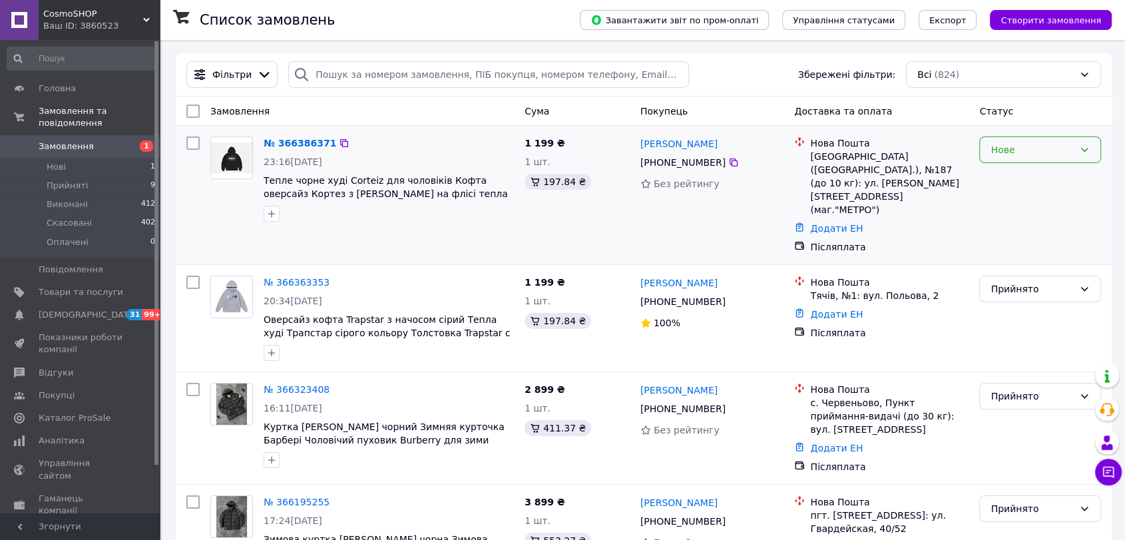
drag, startPoint x: 1041, startPoint y: 148, endPoint x: 1033, endPoint y: 156, distance: 12.2
click at [1041, 148] on div "Нове" at bounding box center [1032, 149] width 83 height 15
click at [1021, 174] on li "Прийнято" at bounding box center [1040, 178] width 121 height 24
drag, startPoint x: 103, startPoint y: 9, endPoint x: 100, endPoint y: 49, distance: 40.1
click at [103, 10] on span "CosmoSHOP" at bounding box center [93, 14] width 100 height 12
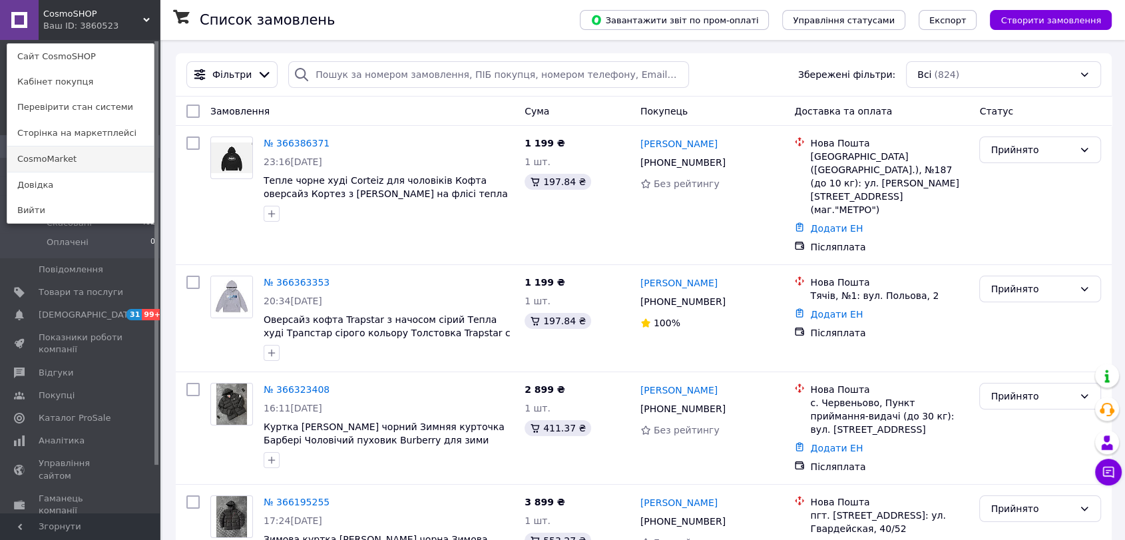
click at [78, 154] on link "CosmoMarket" at bounding box center [80, 158] width 146 height 25
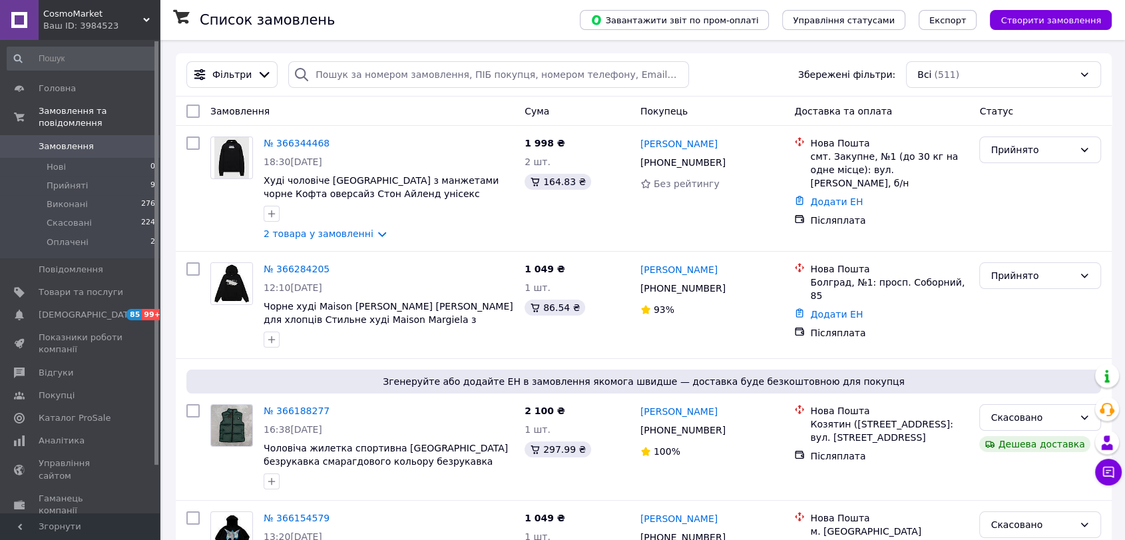
click at [97, 34] on div "CosmoMarket Ваш ID: 3984523" at bounding box center [99, 20] width 121 height 40
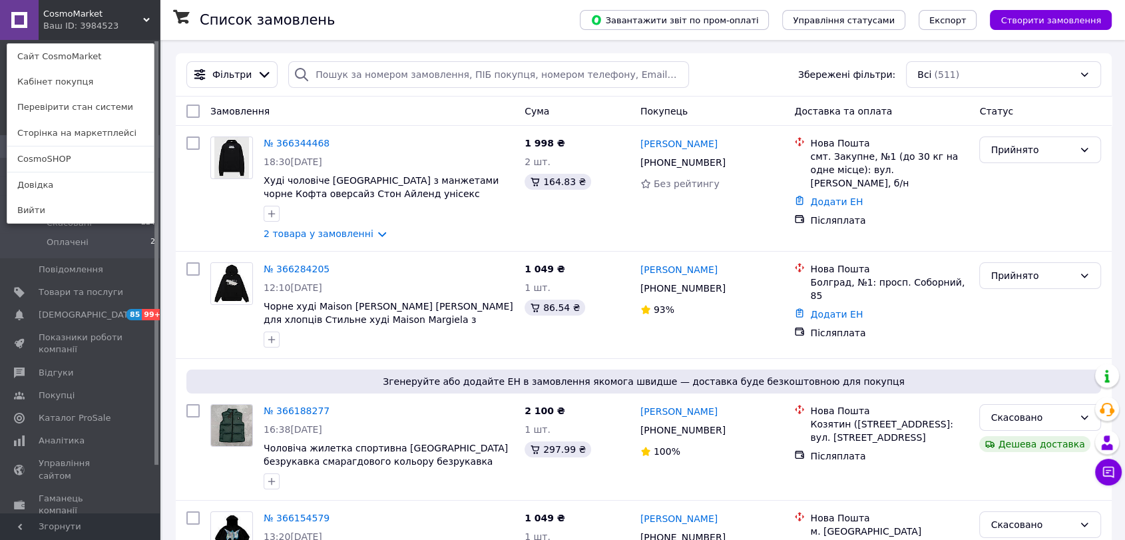
click at [96, 165] on link "CosmoSHOP" at bounding box center [80, 158] width 146 height 25
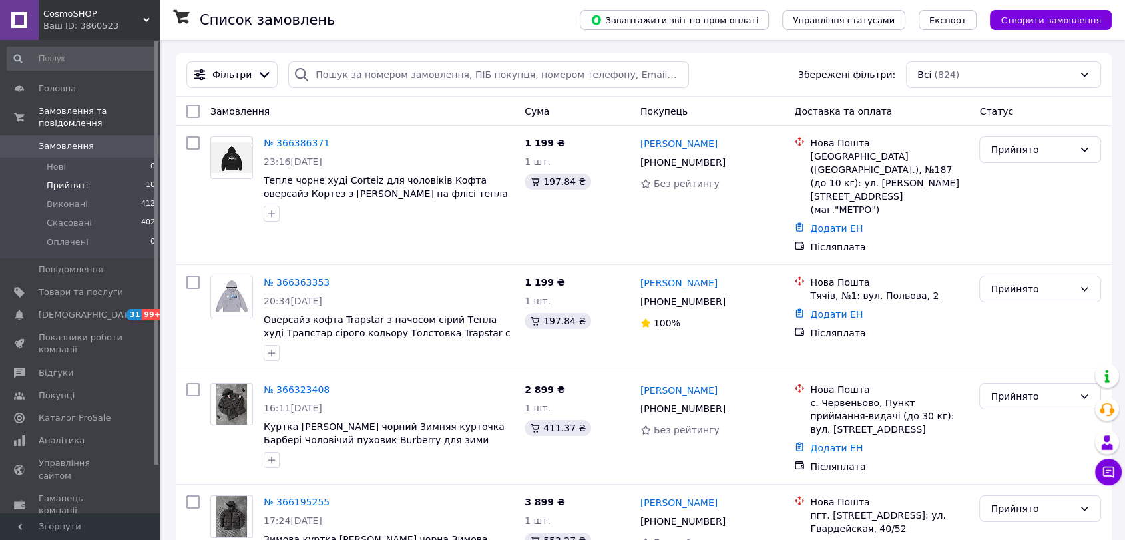
click at [106, 176] on li "Прийняті 10" at bounding box center [81, 185] width 163 height 19
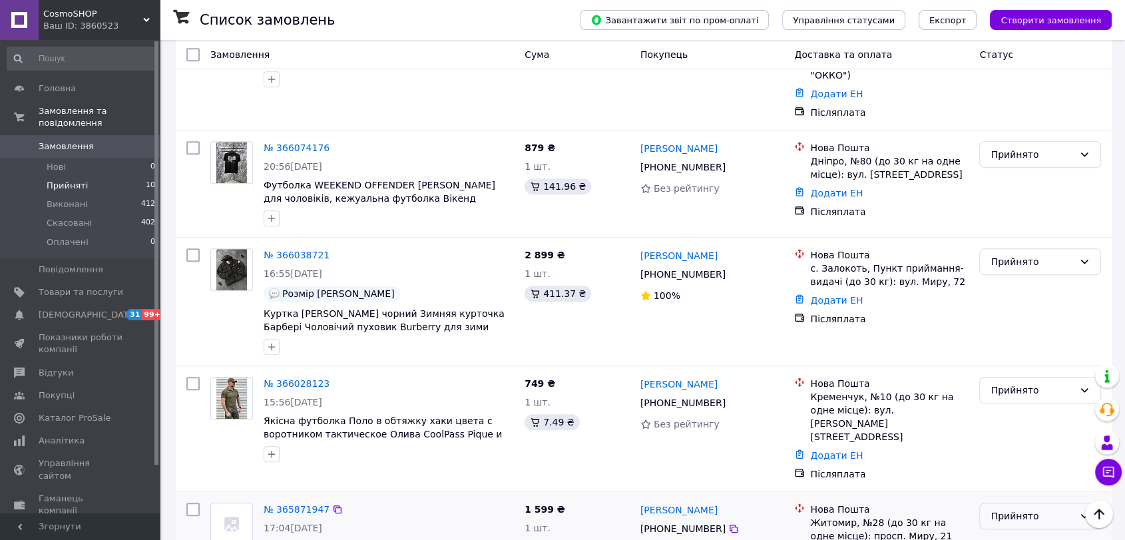
scroll to position [666, 0]
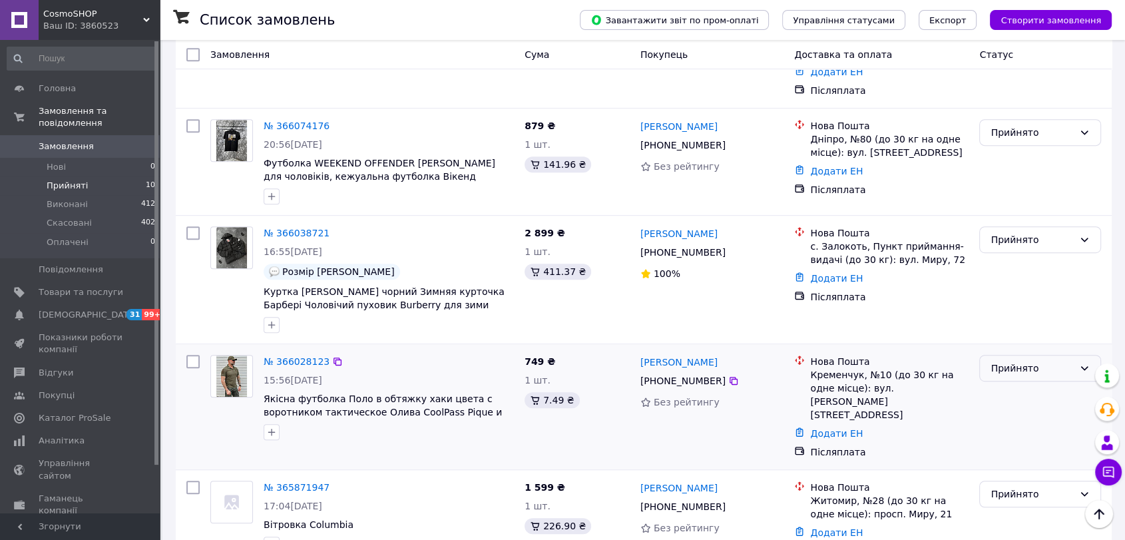
click at [1005, 361] on div "Прийнято" at bounding box center [1032, 368] width 83 height 15
click at [1013, 332] on li "Виконано" at bounding box center [1040, 332] width 121 height 24
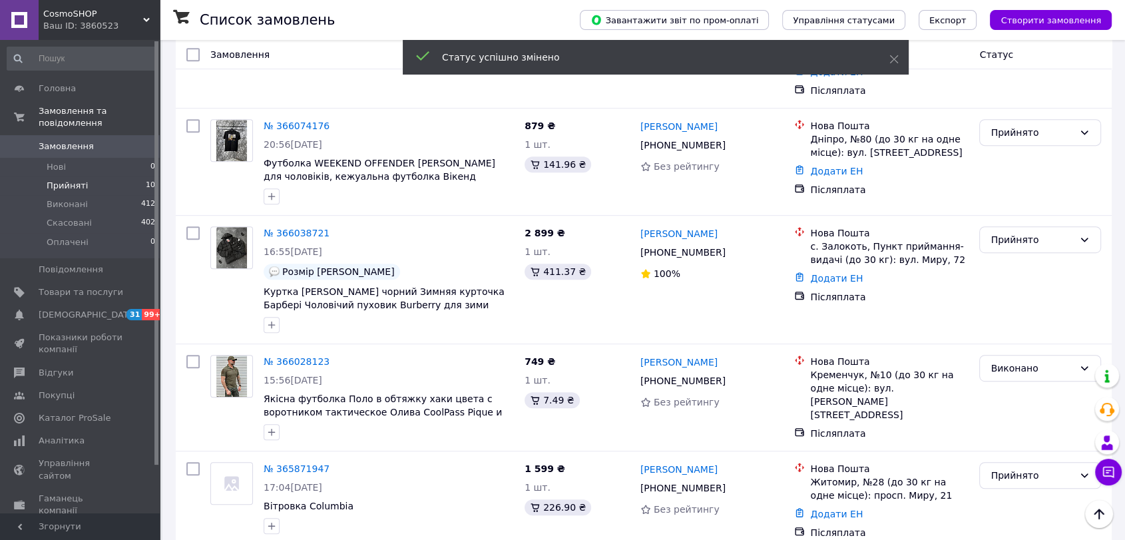
click at [288, 356] on link "№ 366028123" at bounding box center [297, 361] width 66 height 11
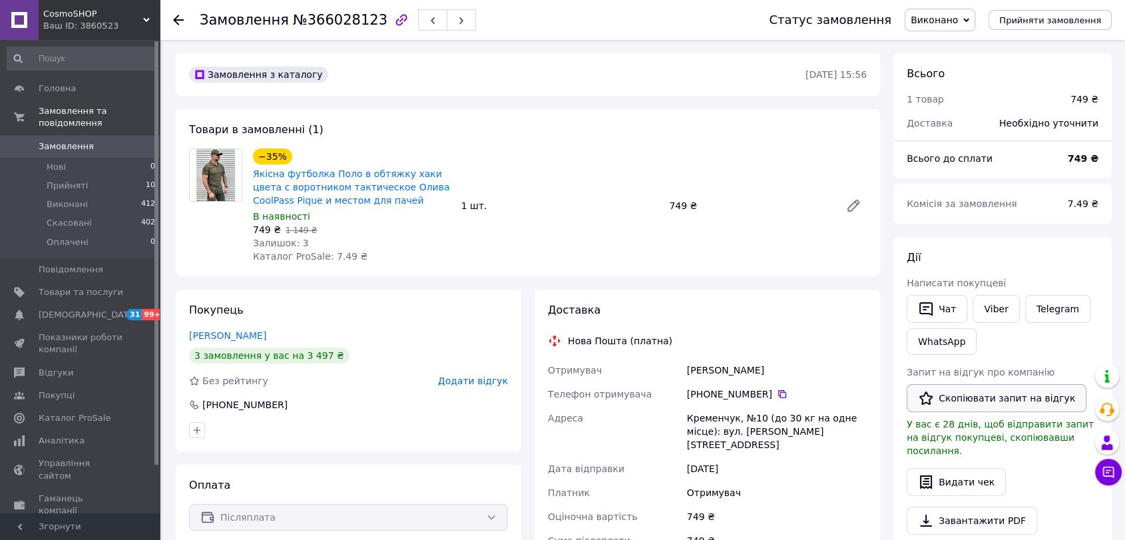
click at [970, 401] on button "Скопіювати запит на відгук" at bounding box center [997, 398] width 180 height 28
click at [81, 367] on span "Відгуки" at bounding box center [81, 373] width 85 height 12
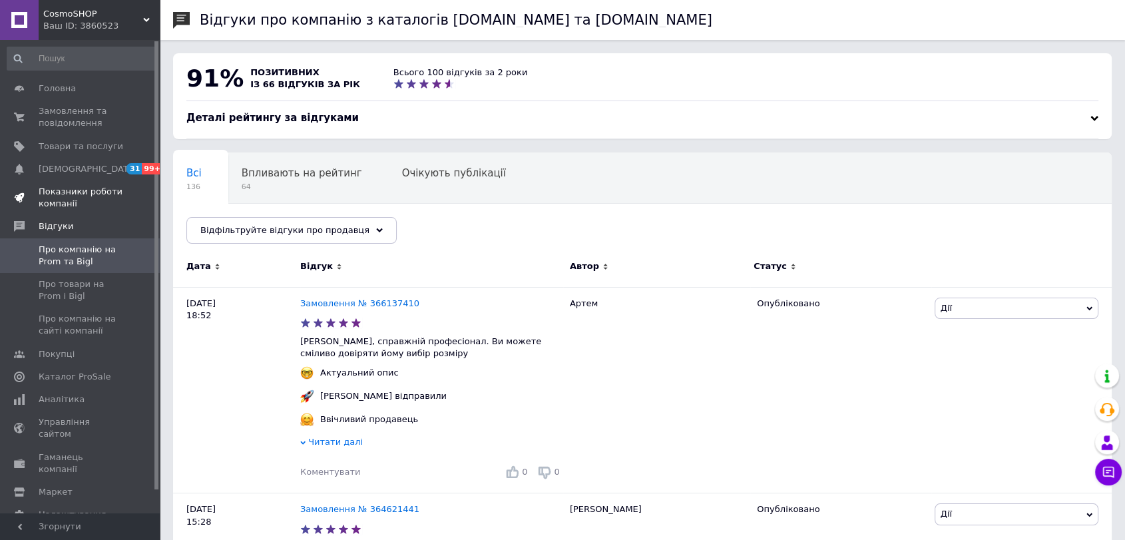
click at [121, 193] on span "Показники роботи компанії" at bounding box center [81, 198] width 85 height 24
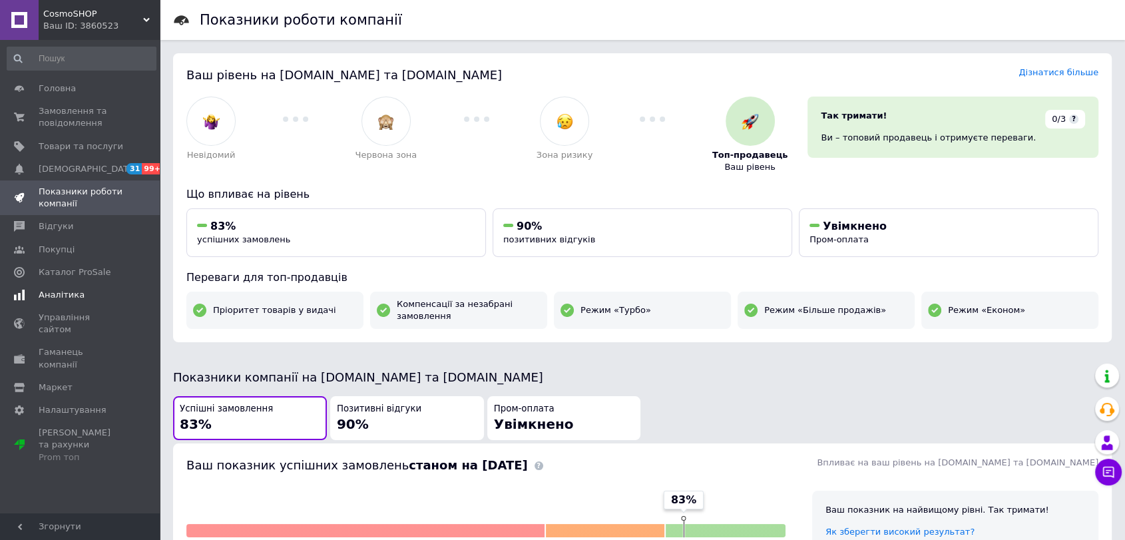
click at [77, 287] on link "Аналітика" at bounding box center [81, 295] width 163 height 23
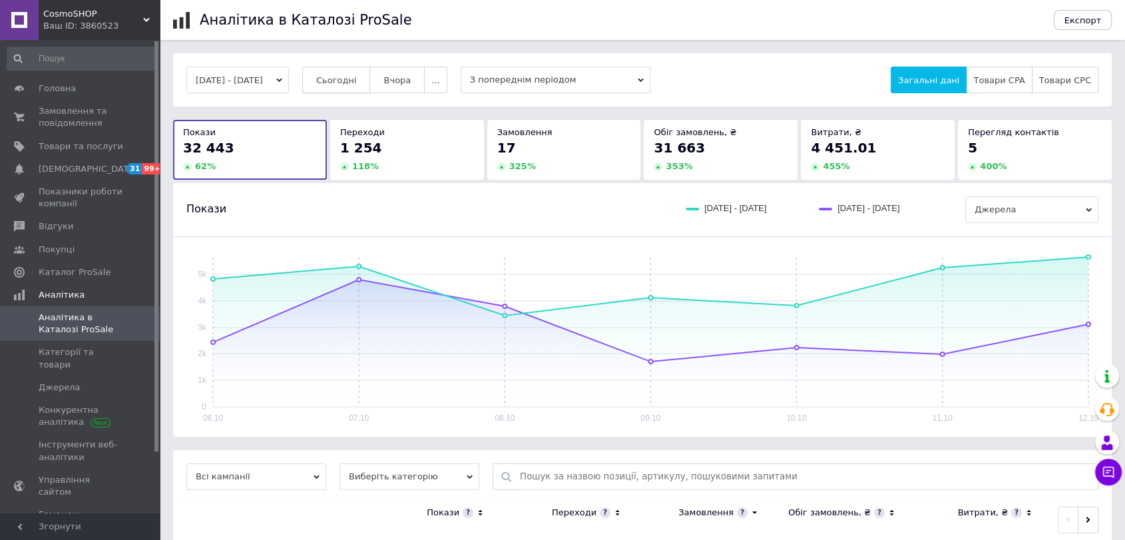
click at [361, 86] on button "Сьогодні" at bounding box center [336, 80] width 69 height 27
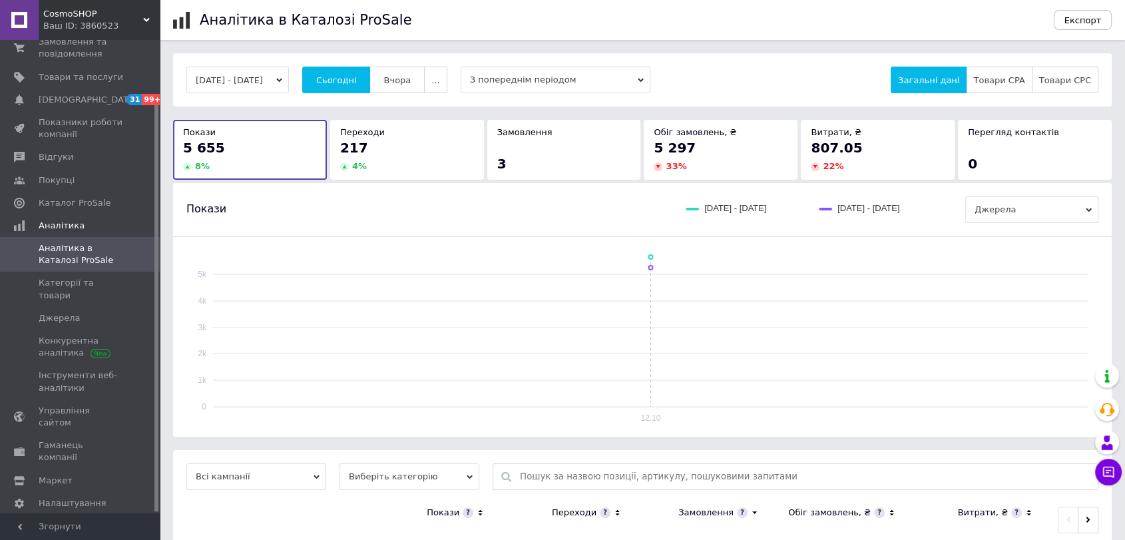
click at [568, 79] on span "З попереднім періодом" at bounding box center [556, 80] width 190 height 27
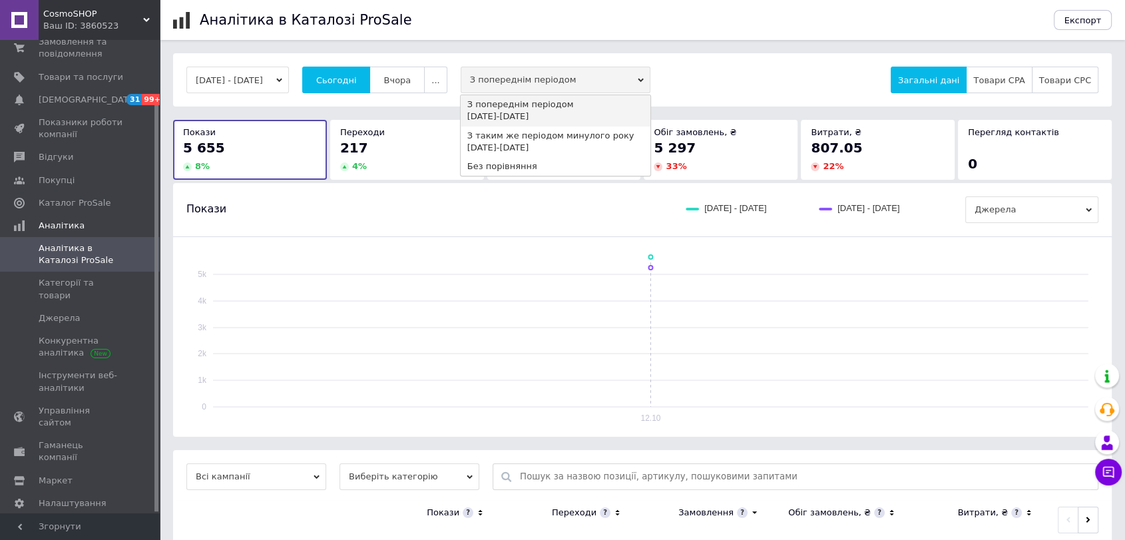
click at [515, 76] on span "З попереднім періодом" at bounding box center [556, 80] width 190 height 27
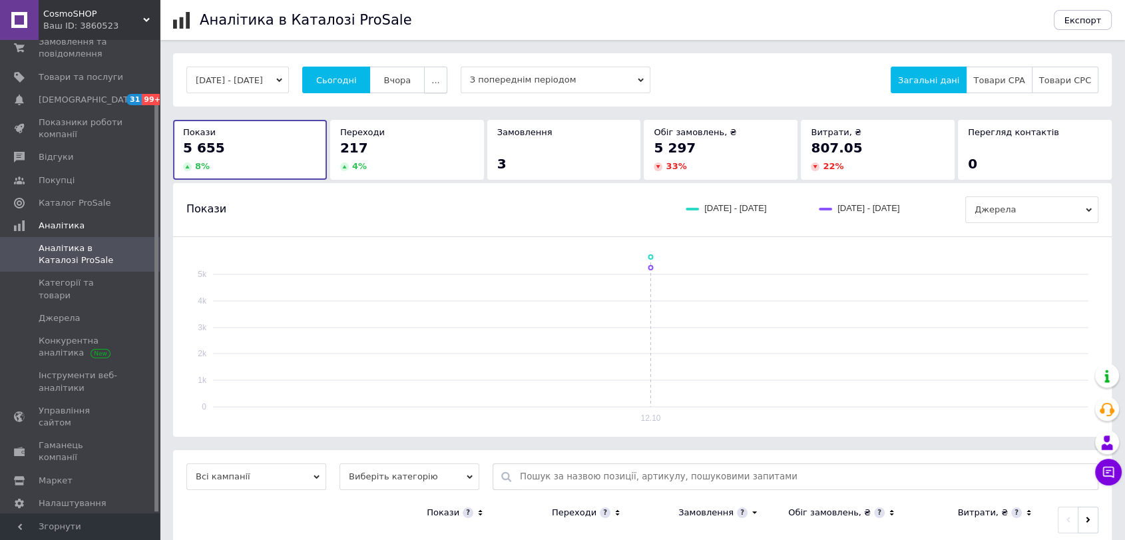
click at [447, 85] on button "..." at bounding box center [435, 80] width 23 height 27
click at [425, 109] on span "Місяць" at bounding box center [409, 106] width 31 height 10
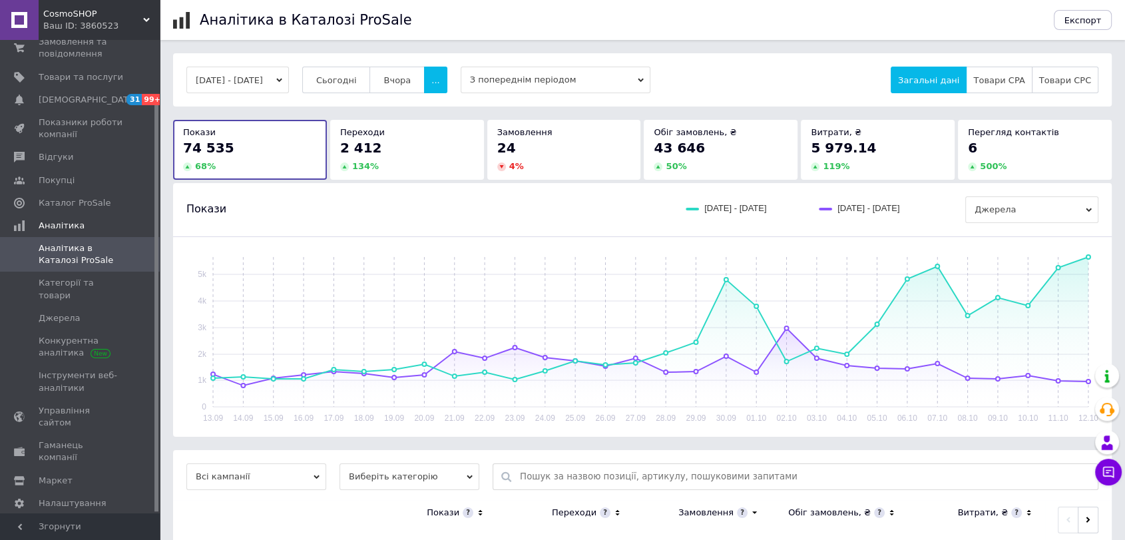
click at [100, 33] on div "CosmoSHOP Ваш ID: 3860523" at bounding box center [99, 20] width 121 height 40
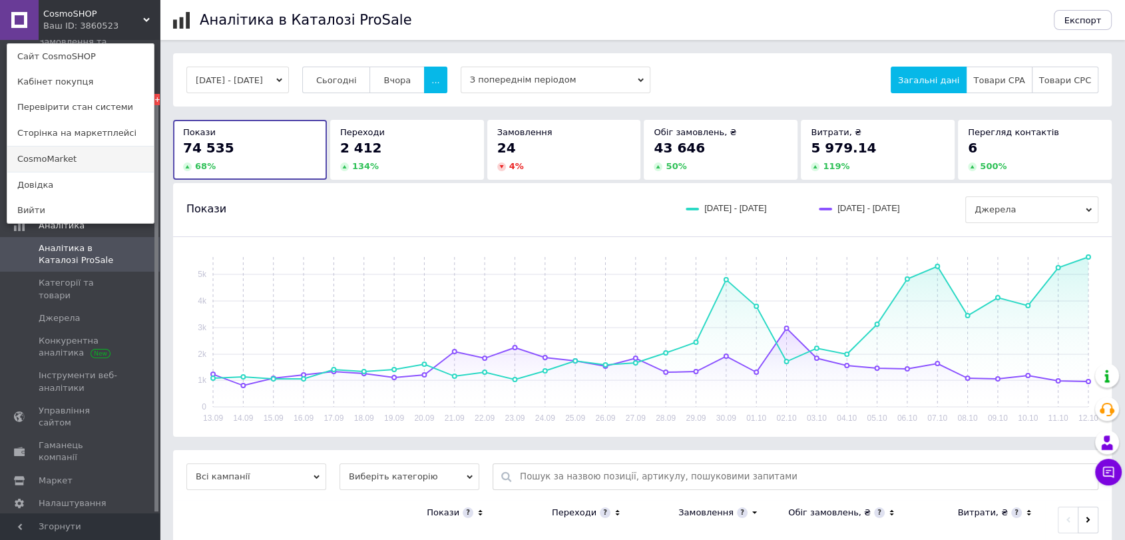
click at [82, 161] on link "CosmoMarket" at bounding box center [80, 158] width 146 height 25
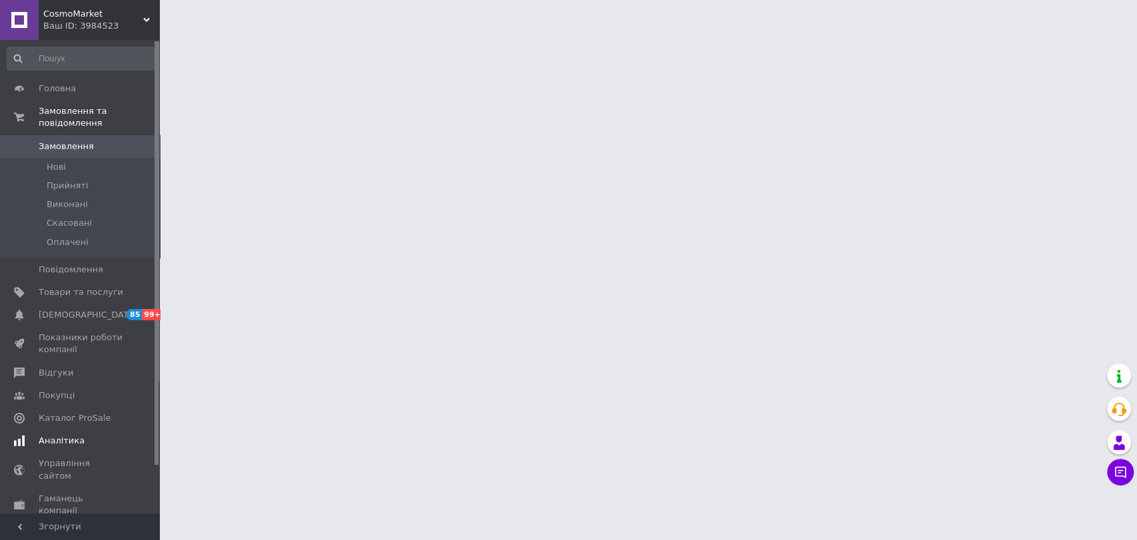
click at [43, 435] on span "Аналітика" at bounding box center [62, 441] width 46 height 12
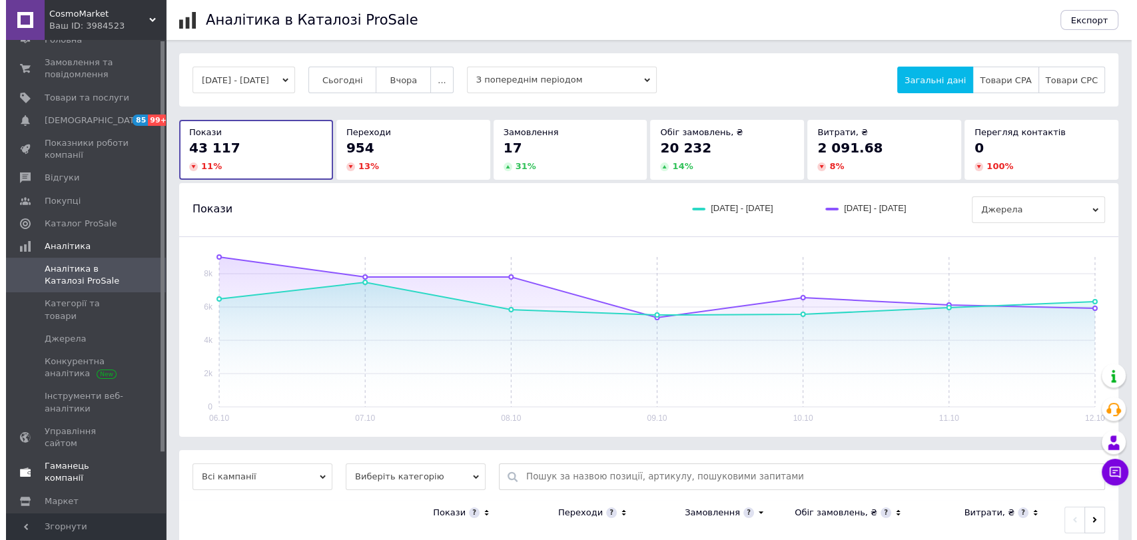
scroll to position [69, 0]
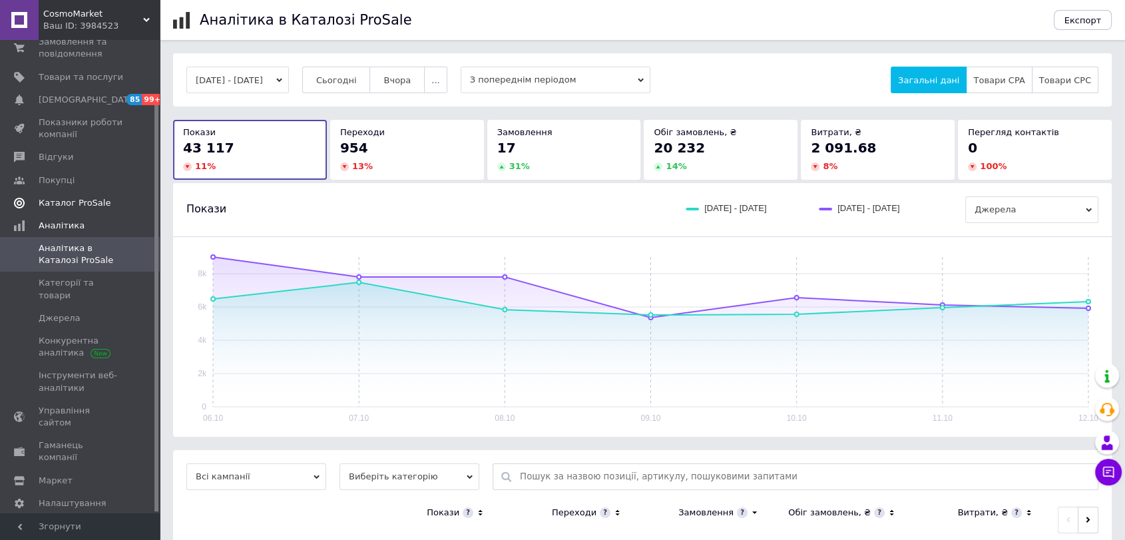
click at [69, 199] on span "Каталог ProSale" at bounding box center [75, 203] width 72 height 12
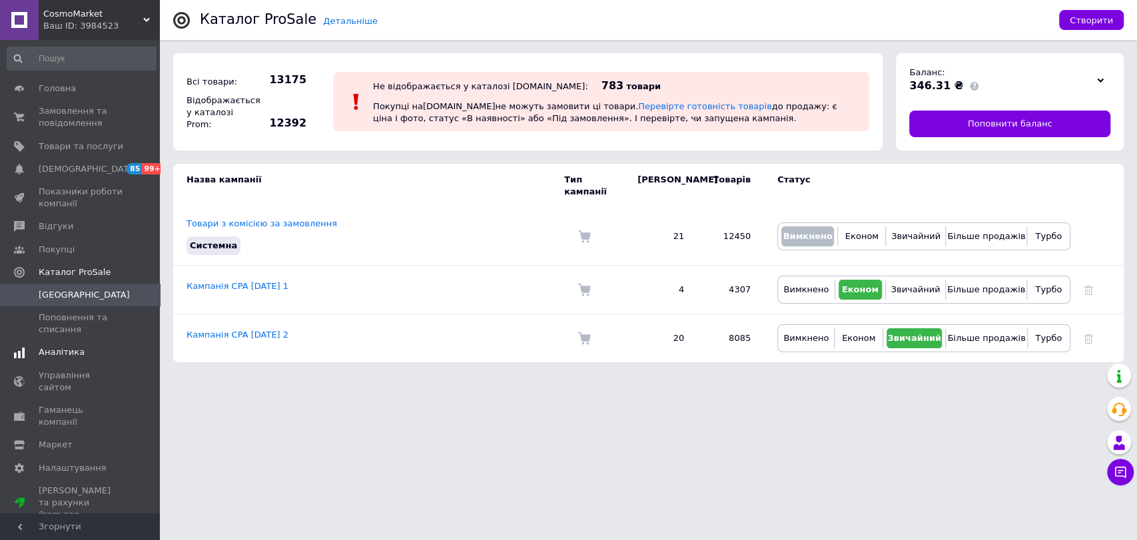
click at [81, 354] on span "Аналітика" at bounding box center [81, 352] width 85 height 12
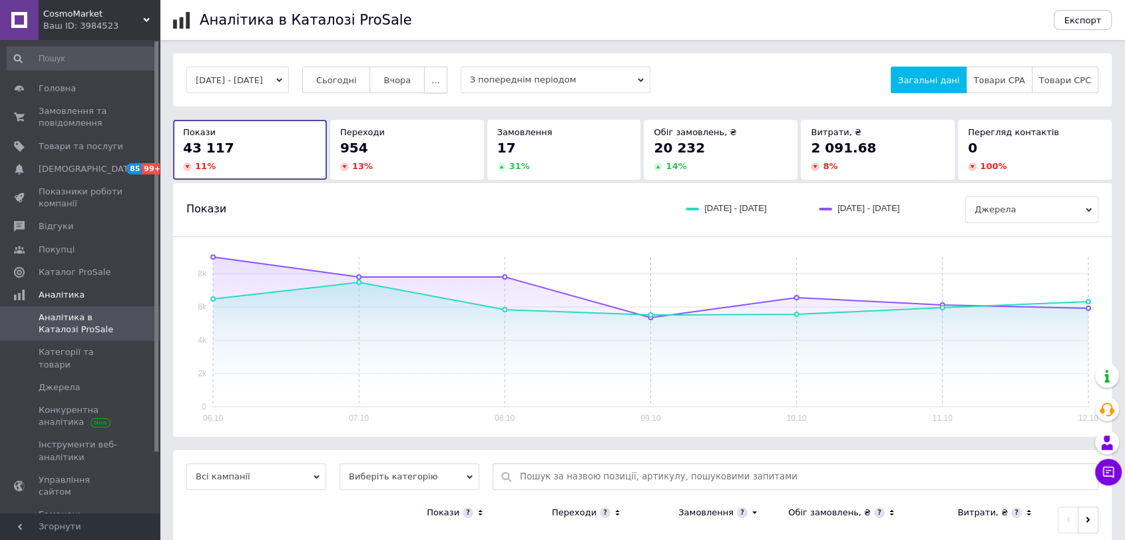
click at [447, 81] on button "..." at bounding box center [435, 80] width 23 height 27
click at [444, 103] on button "Місяць" at bounding box center [409, 106] width 75 height 27
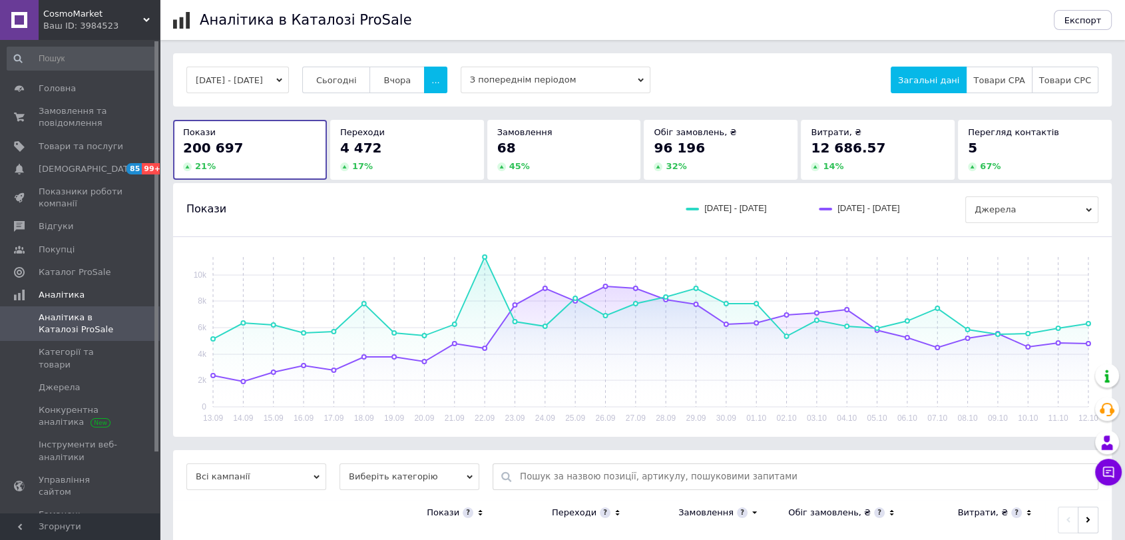
click at [83, 11] on span "CosmoMarket" at bounding box center [93, 14] width 100 height 12
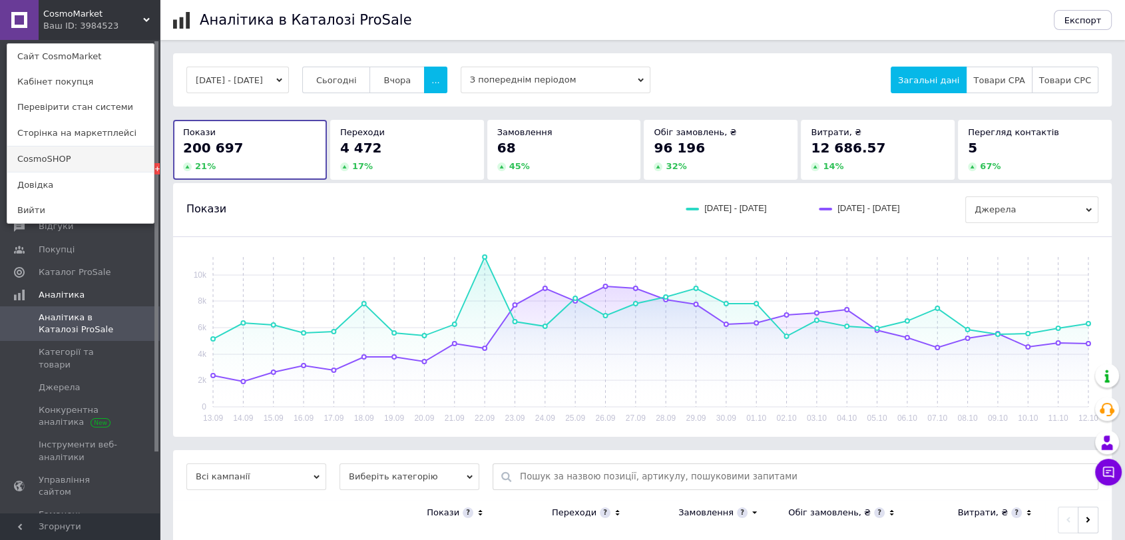
click at [89, 158] on link "CosmoSHOP" at bounding box center [80, 158] width 146 height 25
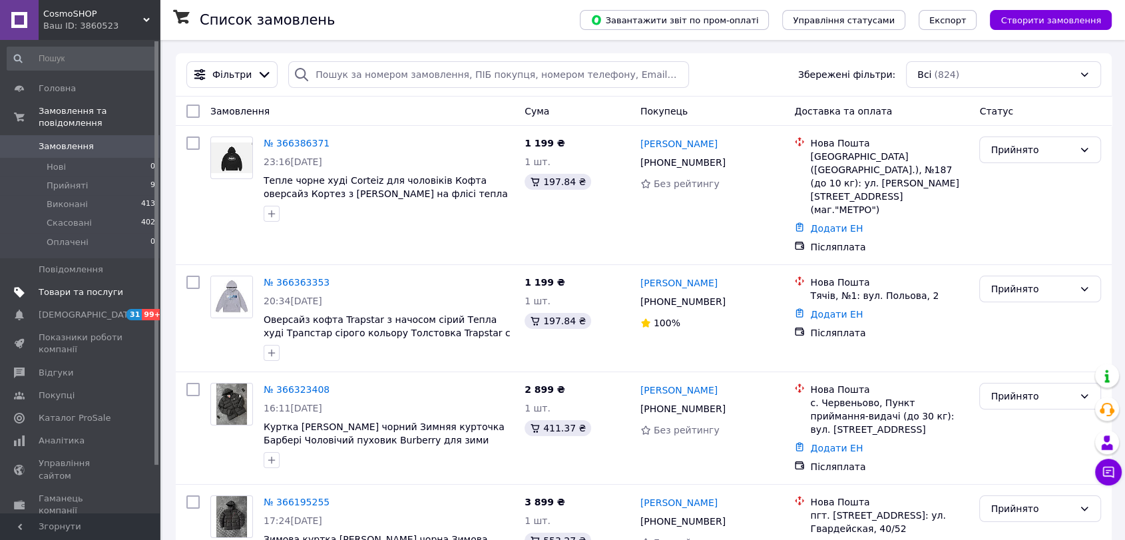
click at [65, 281] on link "Товари та послуги" at bounding box center [81, 292] width 163 height 23
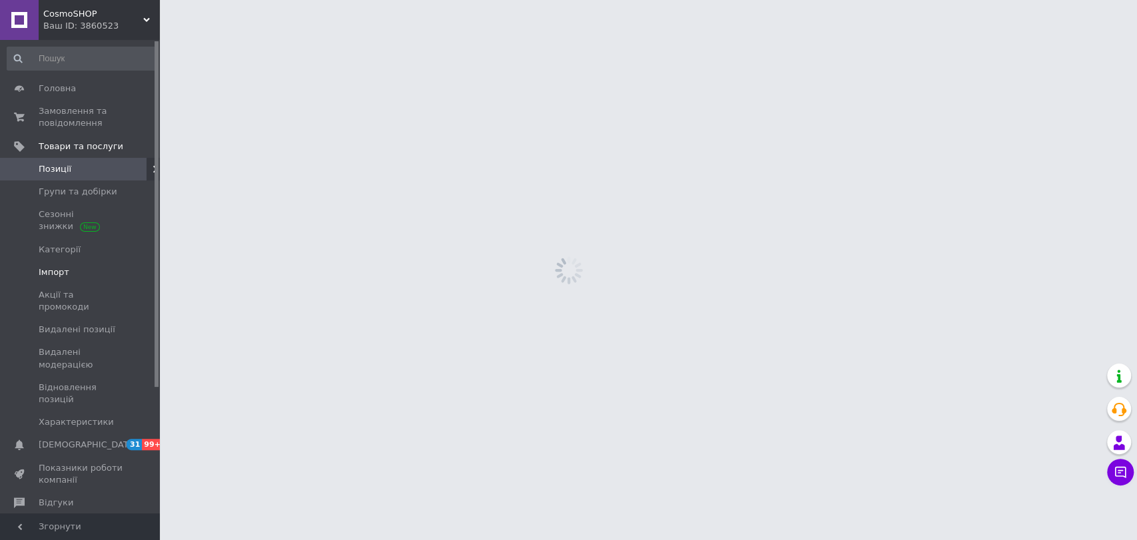
click at [70, 264] on link "Імпорт" at bounding box center [81, 272] width 163 height 23
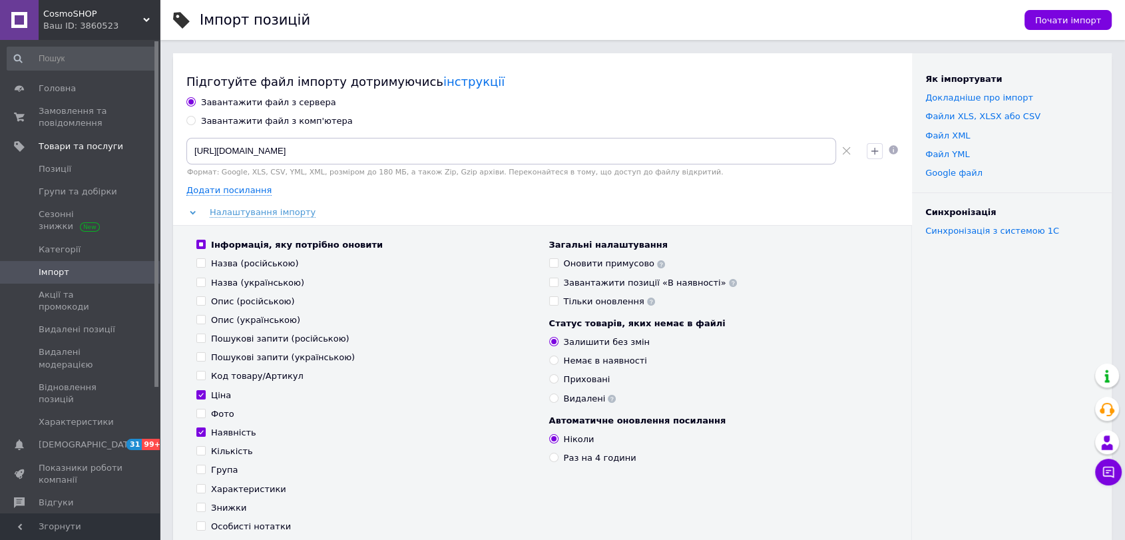
click at [847, 152] on use at bounding box center [846, 151] width 8 height 8
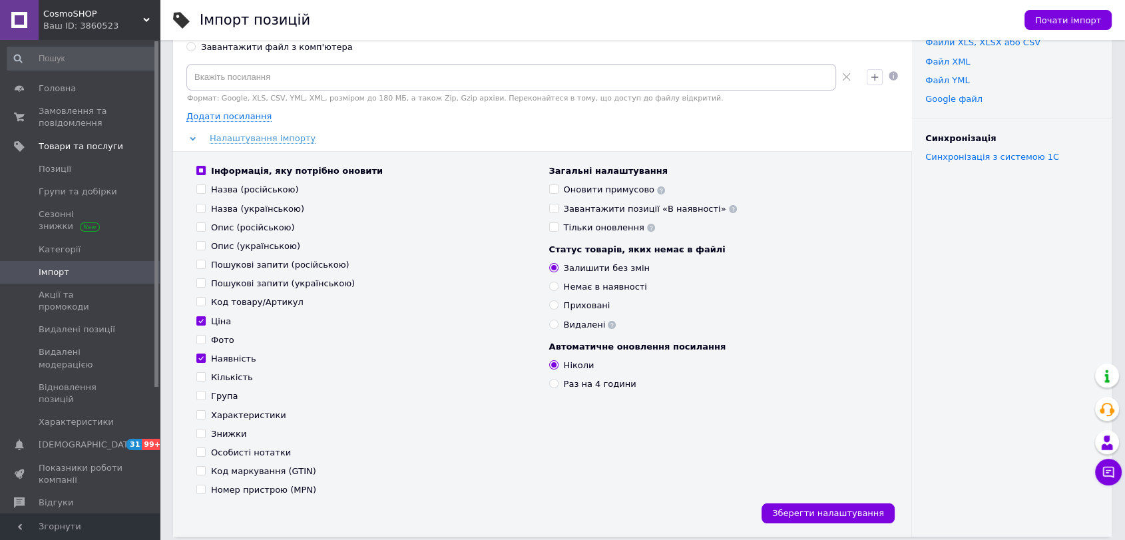
click at [200, 318] on input "Ціна" at bounding box center [200, 320] width 9 height 9
checkbox input "false"
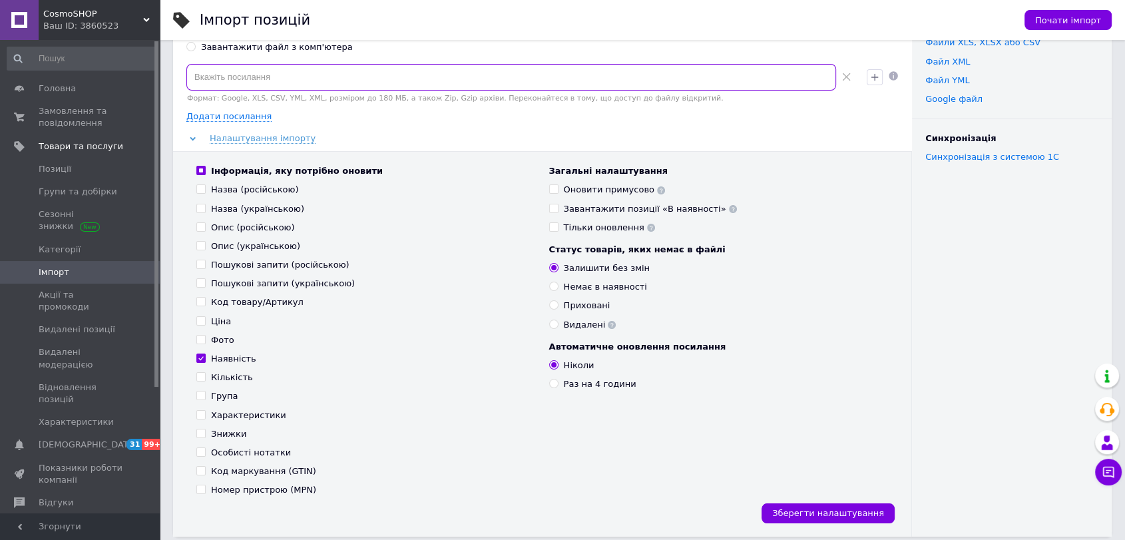
click at [335, 69] on input at bounding box center [511, 77] width 650 height 27
paste input "[URL][DOMAIN_NAME]"
type input "[URL][DOMAIN_NAME]"
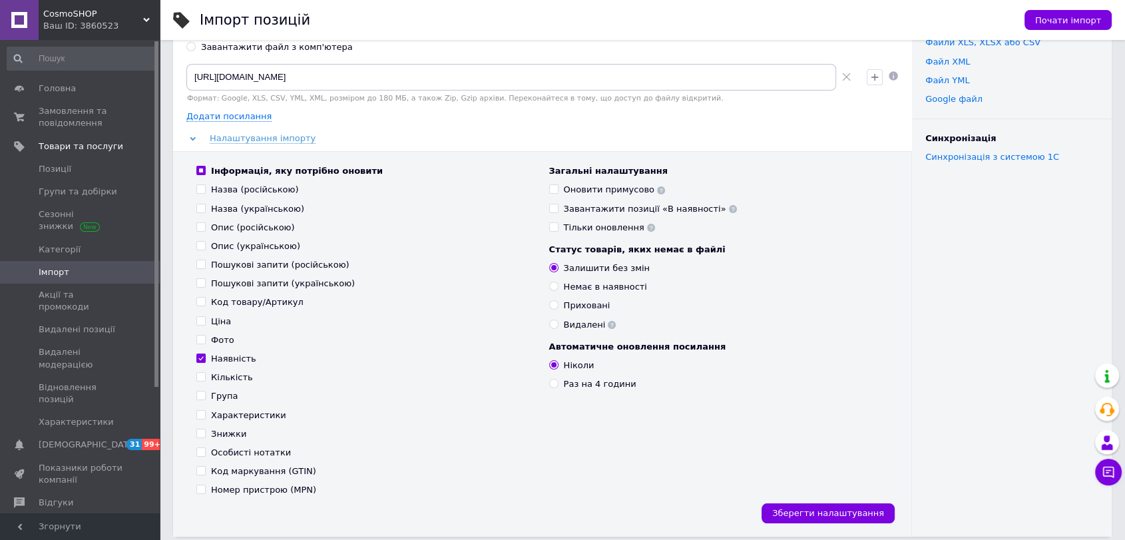
click at [551, 193] on span at bounding box center [553, 188] width 9 height 9
click at [551, 193] on input "Оновити примусово" at bounding box center [553, 188] width 9 height 9
checkbox input "true"
click at [557, 382] on input "Раз на 4 години" at bounding box center [553, 383] width 9 height 9
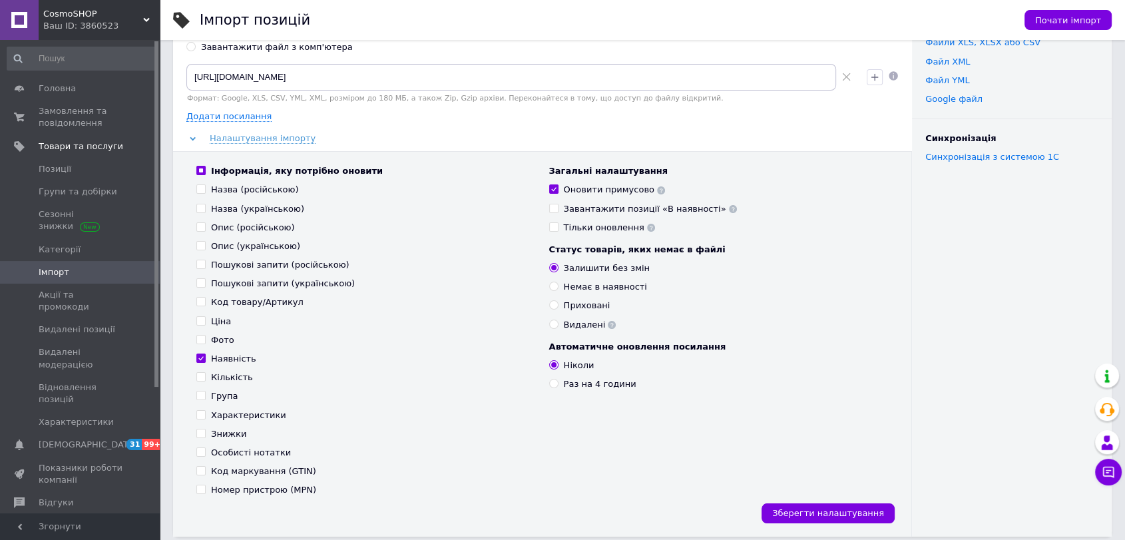
radio input "true"
click at [816, 508] on span "Зберегти налаштування" at bounding box center [828, 513] width 112 height 10
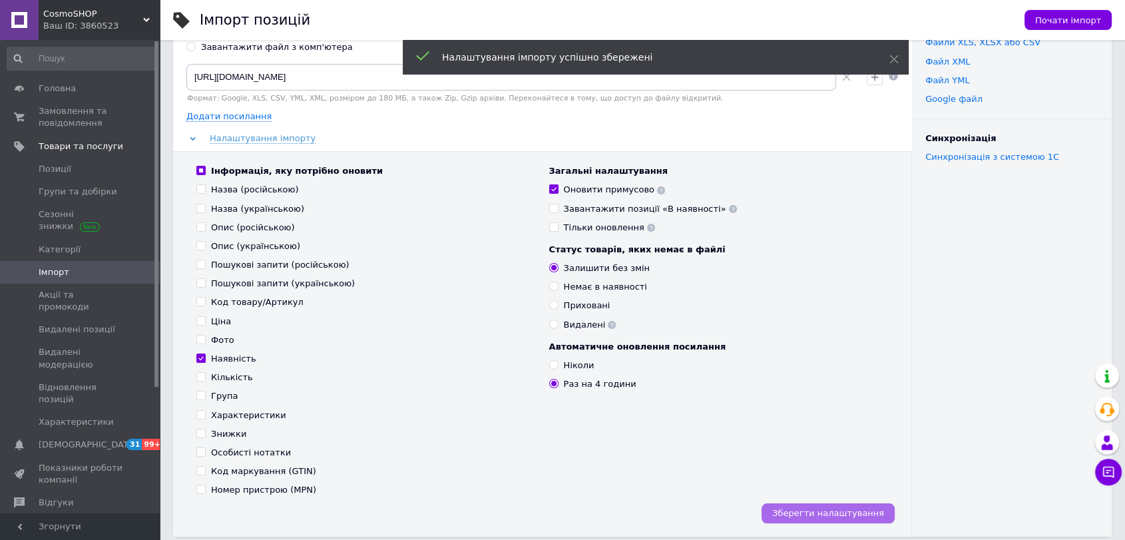
click at [818, 512] on span "Зберегти налаштування" at bounding box center [828, 513] width 112 height 10
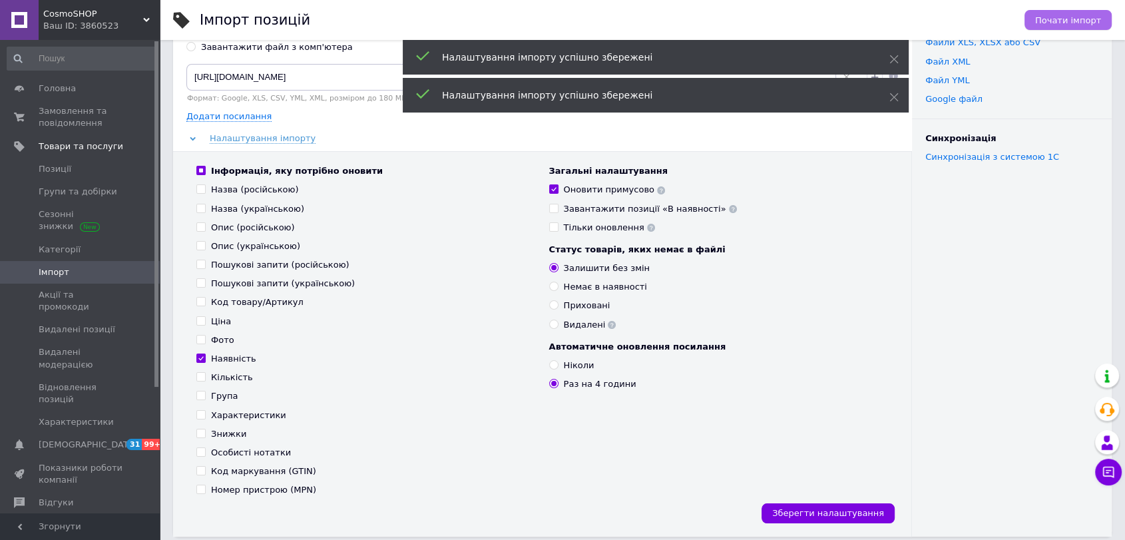
click at [1087, 15] on span "Почати імпорт" at bounding box center [1068, 20] width 66 height 10
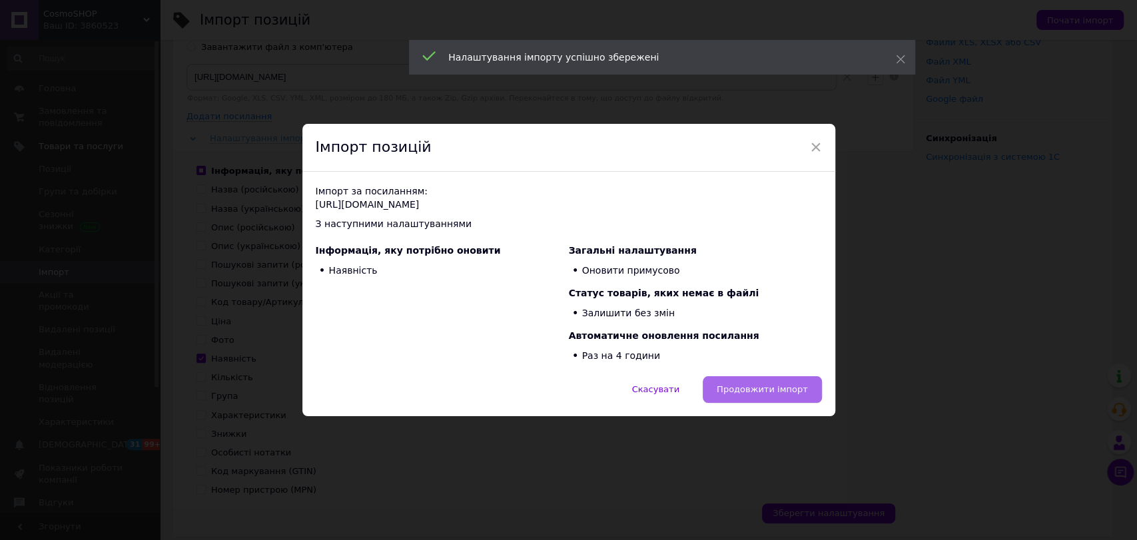
click at [762, 393] on span "Продовжити імпорт" at bounding box center [761, 389] width 91 height 10
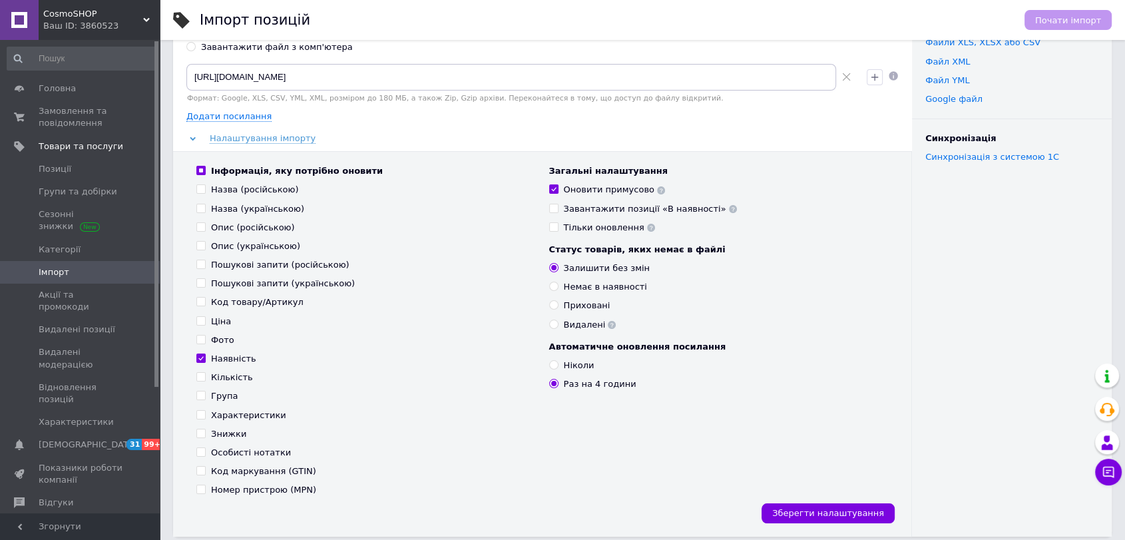
click at [77, 17] on span "CosmoSHOP" at bounding box center [93, 14] width 100 height 12
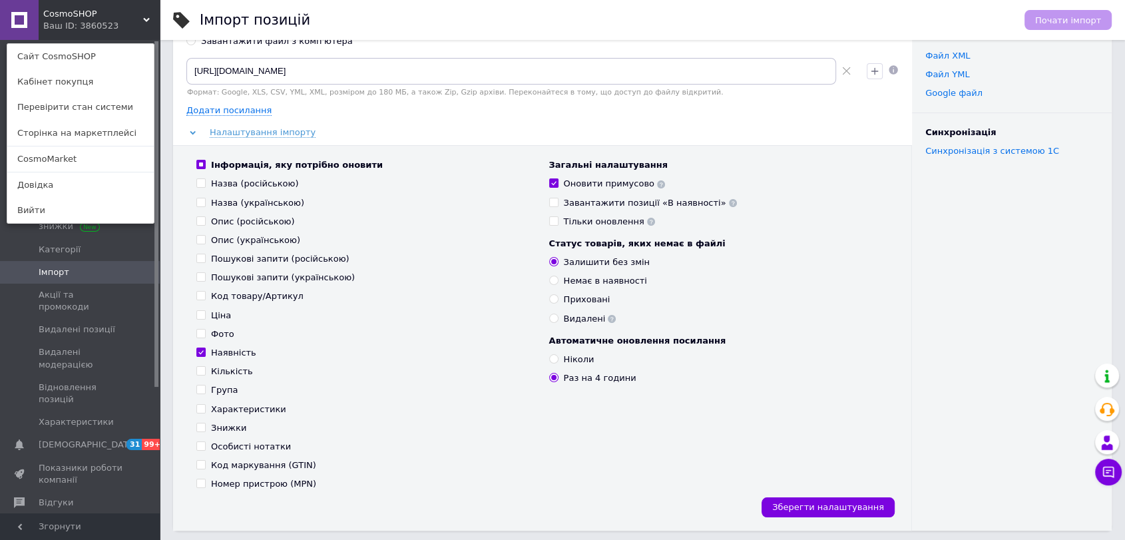
scroll to position [74, 0]
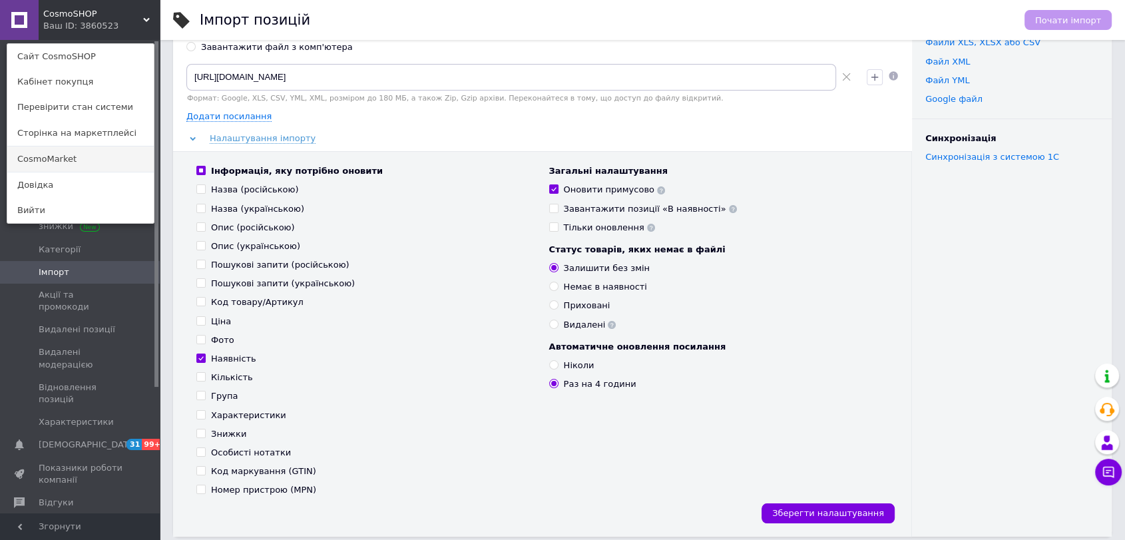
click at [58, 155] on link "CosmoMarket" at bounding box center [80, 158] width 146 height 25
